Goal: Information Seeking & Learning: Find specific page/section

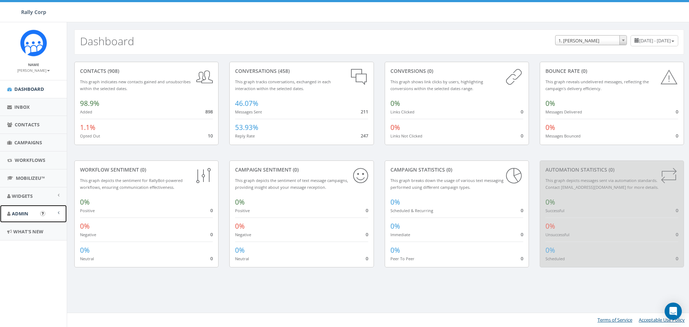
click at [16, 212] on span "Admin" at bounding box center [20, 213] width 17 height 6
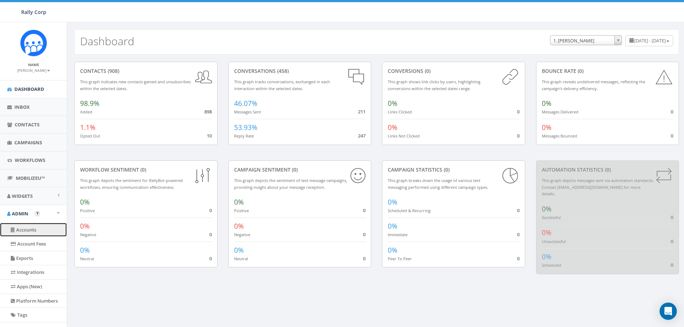
click at [32, 230] on link "Accounts" at bounding box center [33, 230] width 67 height 14
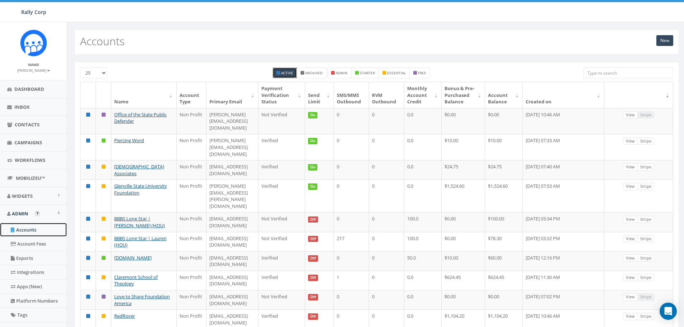
click at [26, 228] on link "Accounts" at bounding box center [33, 230] width 67 height 14
click at [591, 71] on input "search" at bounding box center [629, 73] width 90 height 11
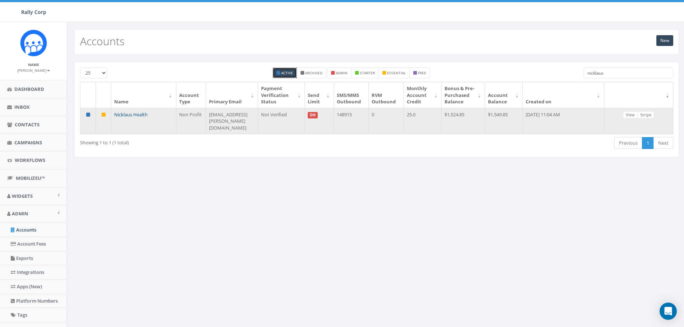
type input "nicklaus"
click at [123, 118] on link "Nicklaus Health" at bounding box center [130, 114] width 33 height 6
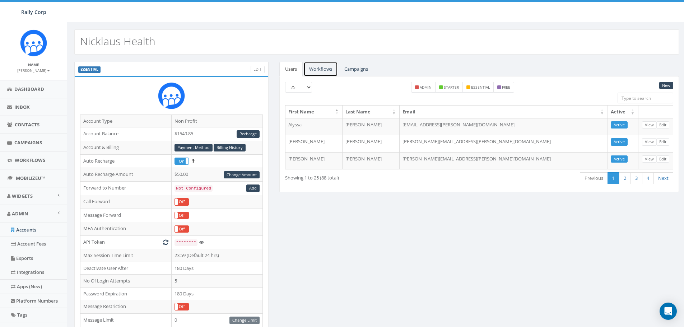
click at [316, 70] on link "Workflows" at bounding box center [320, 69] width 34 height 15
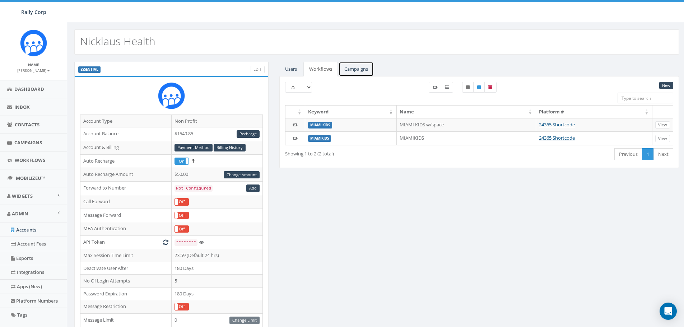
click at [355, 69] on link "Campaigns" at bounding box center [356, 69] width 35 height 15
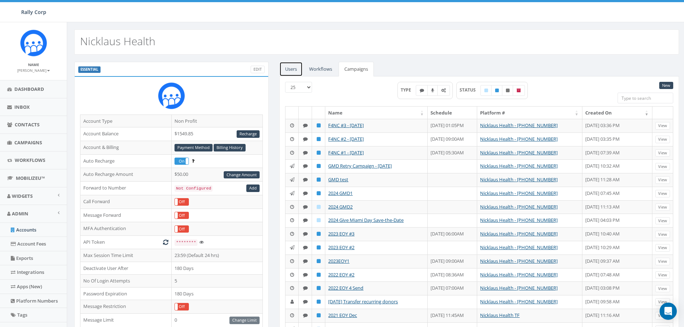
click at [292, 68] on link "Users" at bounding box center [290, 69] width 23 height 15
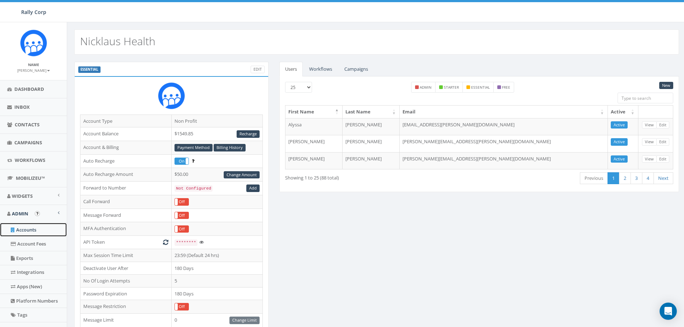
click at [38, 232] on link "Accounts" at bounding box center [33, 230] width 67 height 14
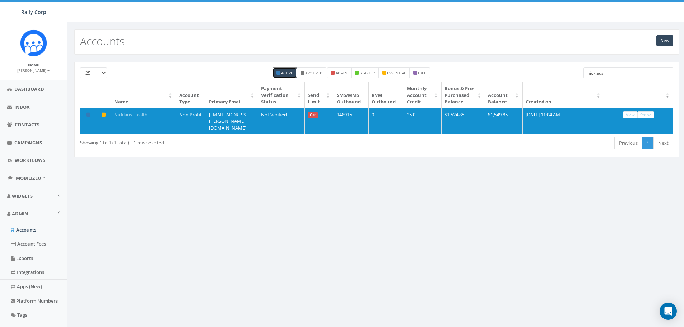
click at [626, 69] on input "nicklaus" at bounding box center [629, 73] width 90 height 11
drag, startPoint x: 617, startPoint y: 71, endPoint x: 563, endPoint y: 71, distance: 54.6
click at [566, 74] on div "25 50 100 Active Archived admin starter essential free [PERSON_NAME]" at bounding box center [377, 75] width 604 height 14
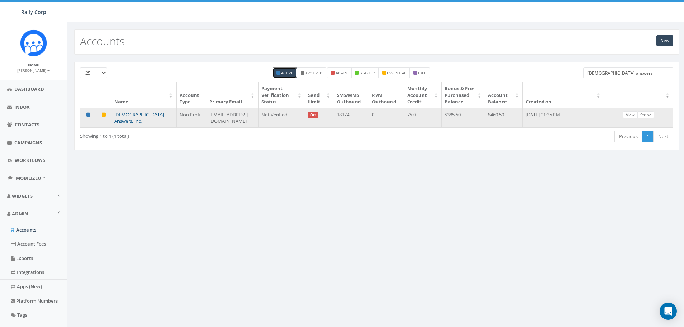
type input "[DEMOGRAPHIC_DATA] answers"
click at [132, 119] on link "[DEMOGRAPHIC_DATA] Answers, Inc." at bounding box center [139, 117] width 50 height 13
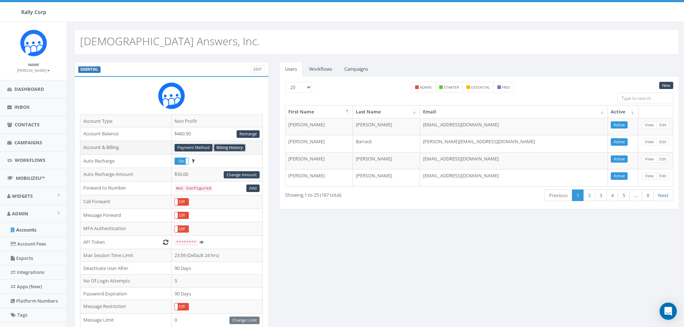
click at [226, 147] on link "Billing History" at bounding box center [230, 148] width 32 height 8
click at [188, 146] on link "Payment Method" at bounding box center [194, 148] width 38 height 8
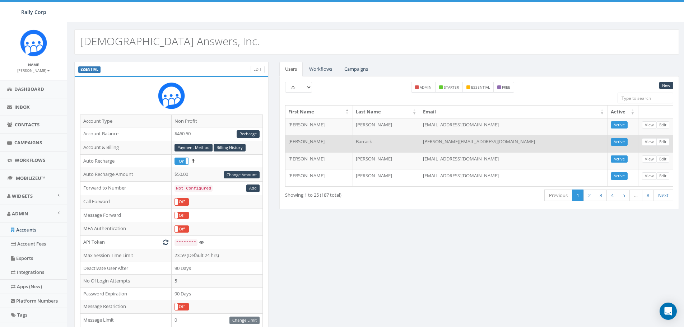
click at [302, 138] on td "Donna" at bounding box center [318, 143] width 67 height 17
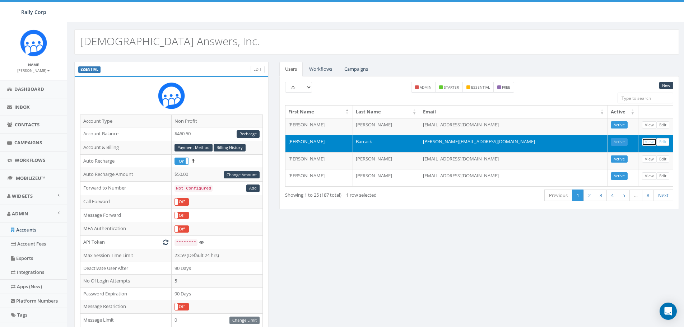
click at [645, 141] on link "View" at bounding box center [649, 142] width 15 height 8
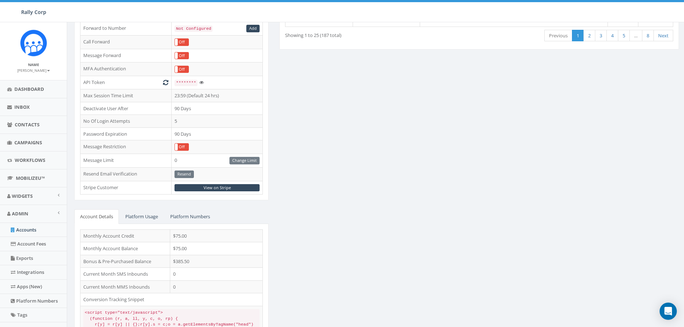
scroll to position [182, 0]
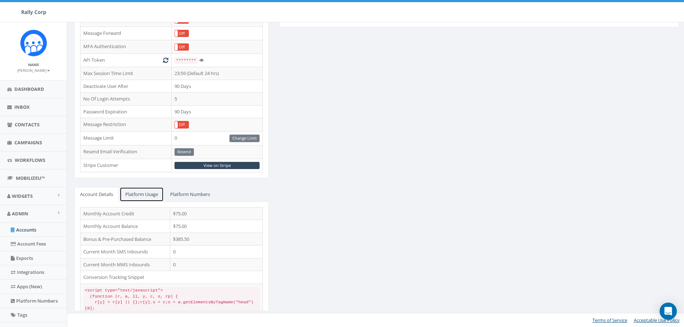
click at [145, 194] on link "Platform Usage" at bounding box center [142, 194] width 44 height 15
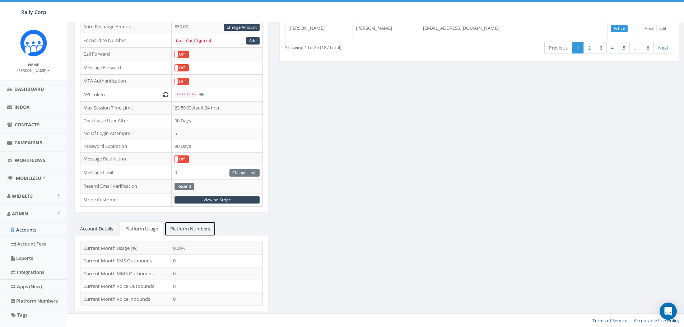
click at [192, 230] on link "Platform Numbers" at bounding box center [189, 229] width 51 height 15
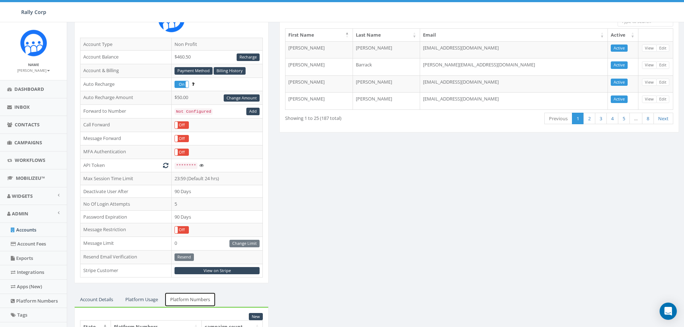
scroll to position [63, 0]
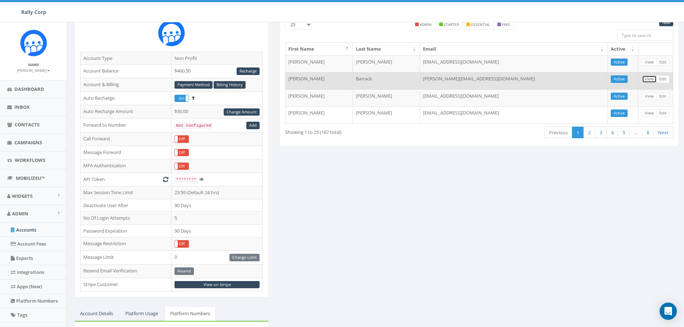
click at [649, 79] on link "View" at bounding box center [649, 79] width 15 height 8
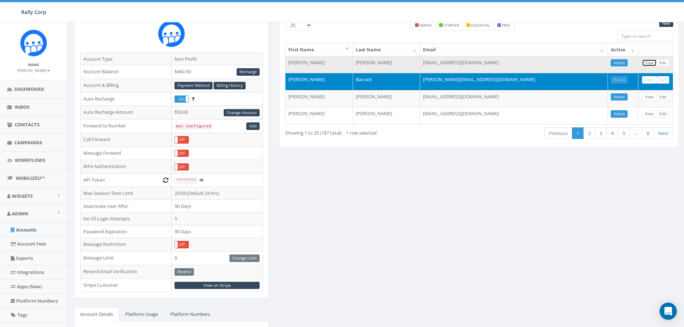
click at [652, 63] on link "View" at bounding box center [649, 63] width 15 height 8
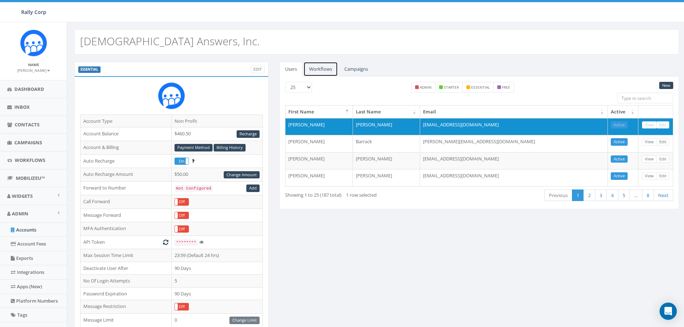
click at [318, 71] on link "Workflows" at bounding box center [320, 69] width 34 height 15
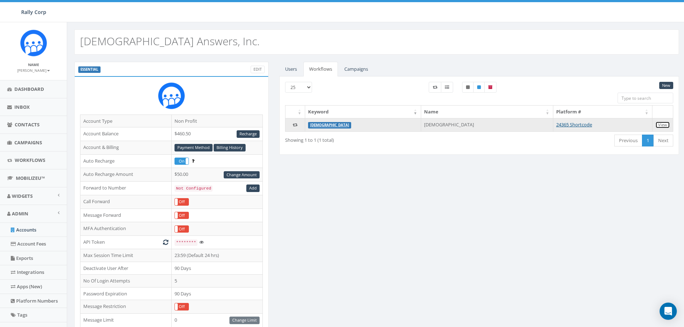
click at [661, 125] on link "View" at bounding box center [662, 125] width 15 height 8
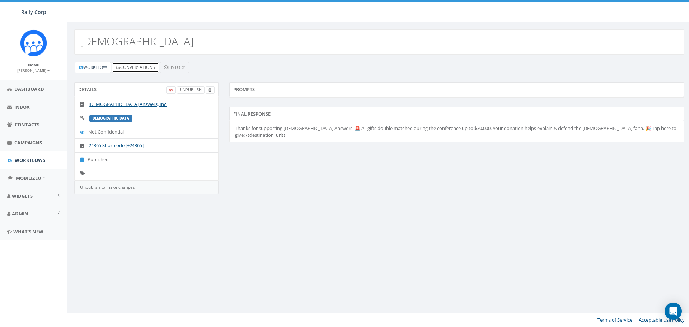
click at [130, 70] on link "Conversations" at bounding box center [135, 67] width 47 height 11
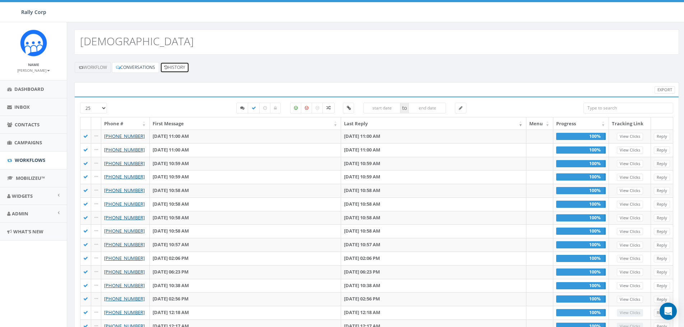
click at [176, 67] on link "History" at bounding box center [174, 67] width 29 height 11
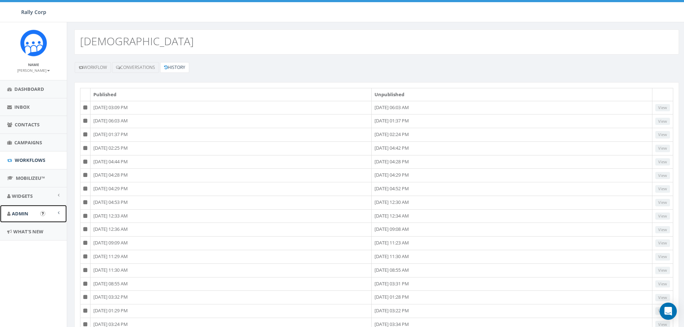
click at [23, 215] on span "Admin" at bounding box center [20, 213] width 17 height 6
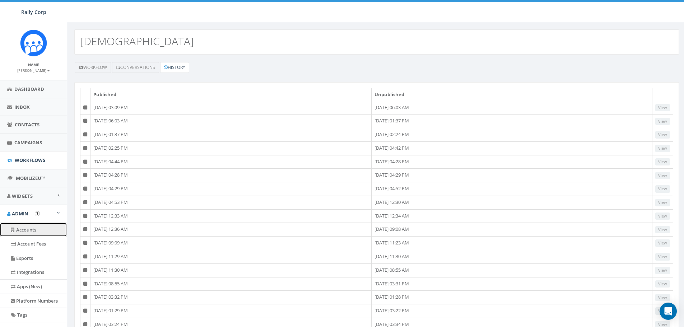
click at [27, 231] on link "Accounts" at bounding box center [33, 230] width 67 height 14
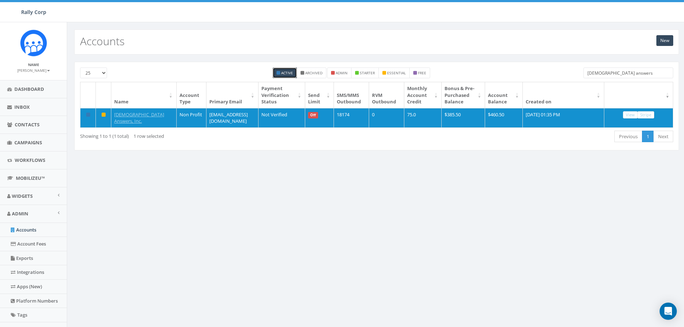
drag, startPoint x: 629, startPoint y: 71, endPoint x: 543, endPoint y: 85, distance: 87.4
click at [543, 85] on div "25 50 100 Active Archived admin starter essential free catholic answers Name Ac…" at bounding box center [376, 106] width 593 height 77
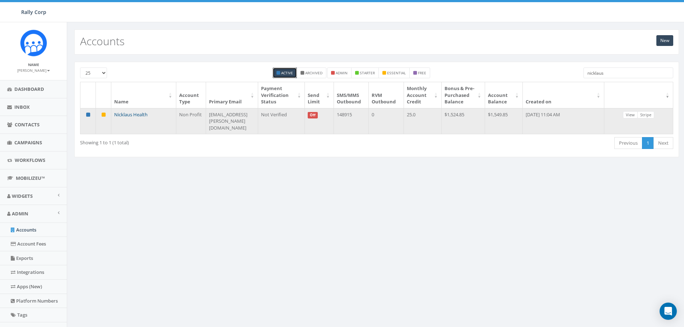
type input "nicklaus"
click at [125, 118] on link "Nicklaus Health" at bounding box center [130, 114] width 33 height 6
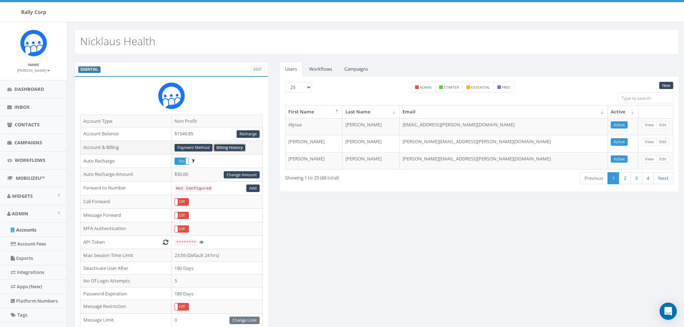
click at [225, 148] on link "Billing History" at bounding box center [230, 148] width 32 height 8
click at [191, 146] on link "Payment Method" at bounding box center [194, 148] width 38 height 8
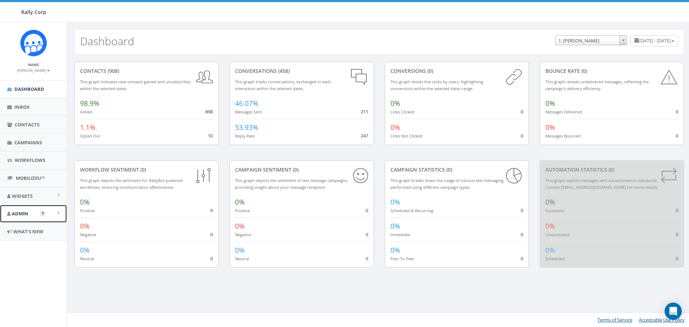
click at [20, 215] on span "Admin" at bounding box center [20, 213] width 17 height 6
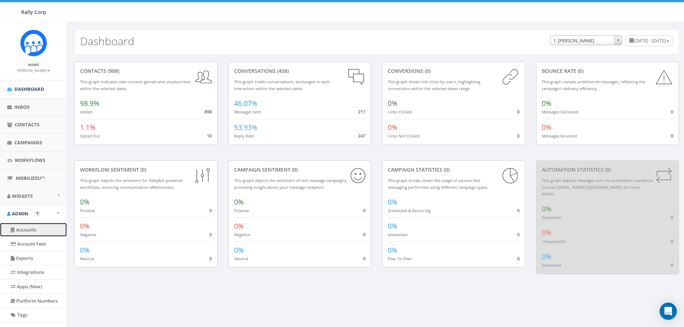
click at [26, 232] on link "Accounts" at bounding box center [33, 230] width 67 height 14
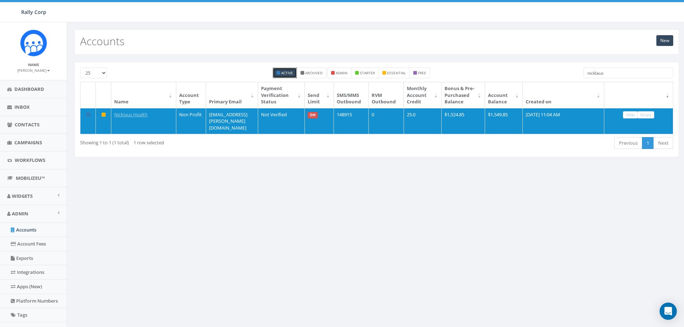
drag, startPoint x: 609, startPoint y: 73, endPoint x: 533, endPoint y: 77, distance: 75.9
click at [533, 77] on div "25 50 100 Active Archived admin starter essential free nicklaus" at bounding box center [377, 75] width 604 height 14
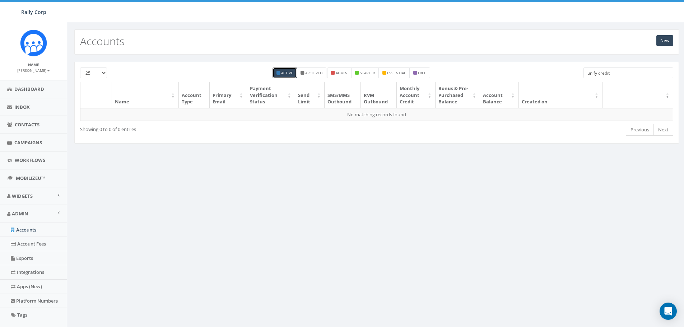
type input "unify credit"
click at [29, 231] on link "Accounts" at bounding box center [33, 230] width 67 height 14
drag, startPoint x: 622, startPoint y: 73, endPoint x: 544, endPoint y: 74, distance: 77.6
click at [544, 74] on div "25 50 100 Active Archived admin starter essential free unify credit" at bounding box center [377, 75] width 604 height 14
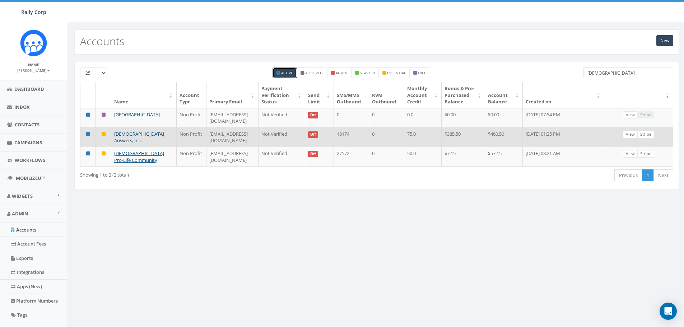
type input "[DEMOGRAPHIC_DATA]"
click at [144, 141] on link "[DEMOGRAPHIC_DATA] Answers, Inc." at bounding box center [139, 137] width 50 height 13
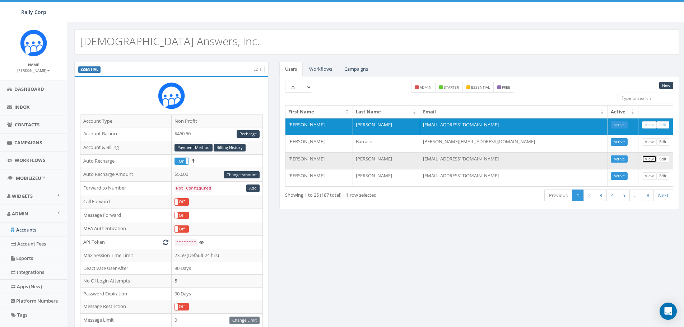
click at [645, 159] on link "View" at bounding box center [649, 159] width 15 height 8
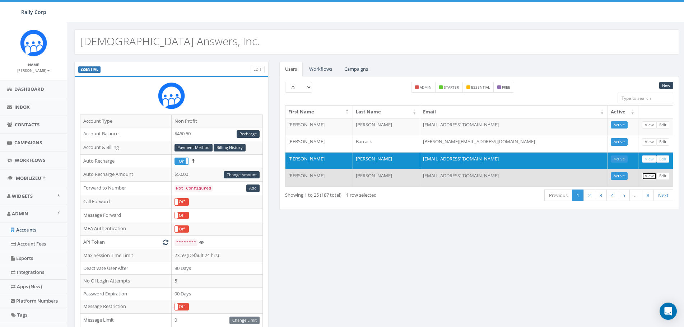
click at [647, 176] on link "View" at bounding box center [649, 176] width 15 height 8
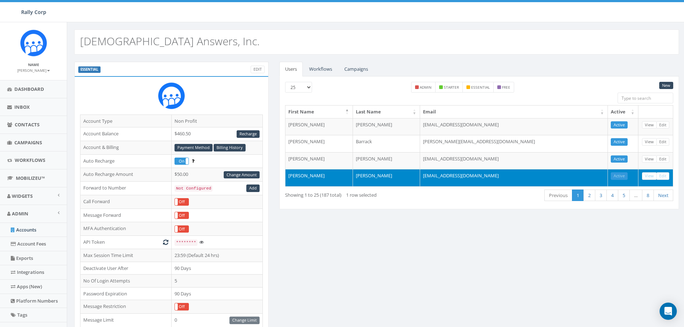
click at [34, 71] on small "[PERSON_NAME]" at bounding box center [33, 70] width 33 height 5
click at [30, 92] on link "Sign Out" at bounding box center [36, 90] width 57 height 9
